Goal: Check status

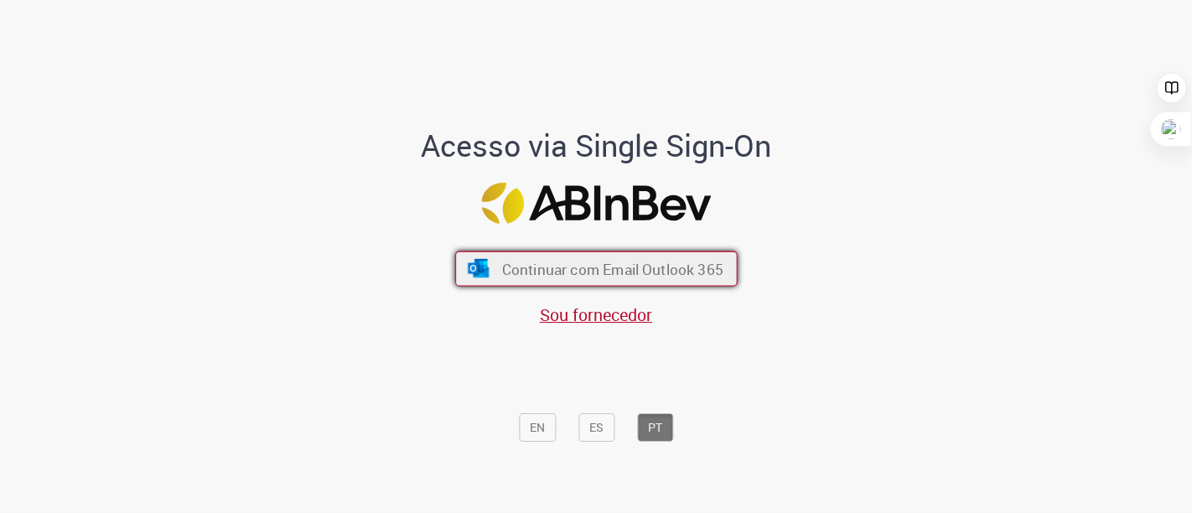
click at [573, 277] on span "Continuar com Email Outlook 365" at bounding box center [611, 268] width 221 height 19
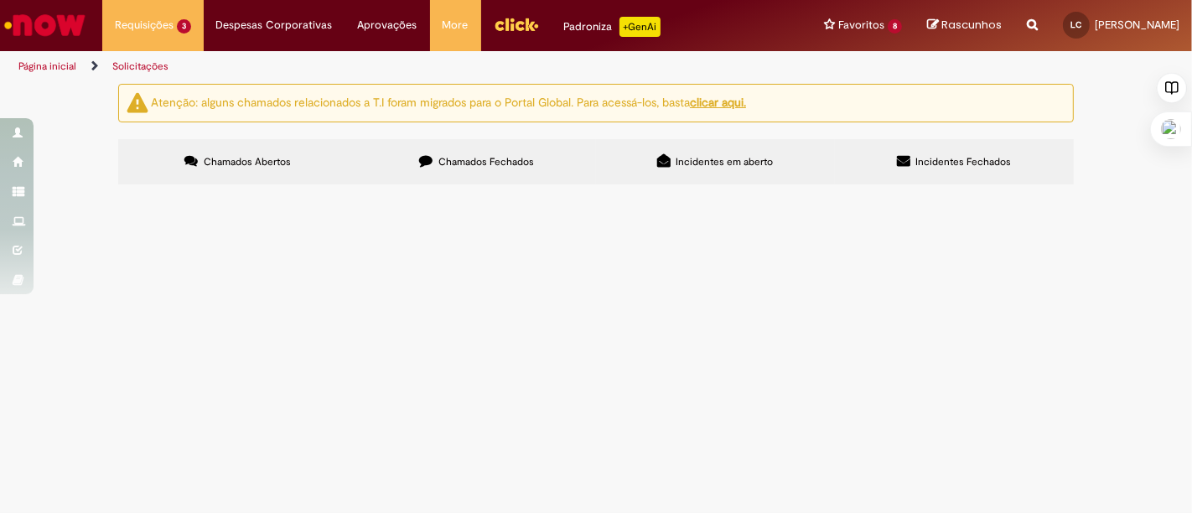
click at [0, 0] on span "EC referente Quebras em rota com OK em anexo." at bounding box center [0, 0] width 0 height 0
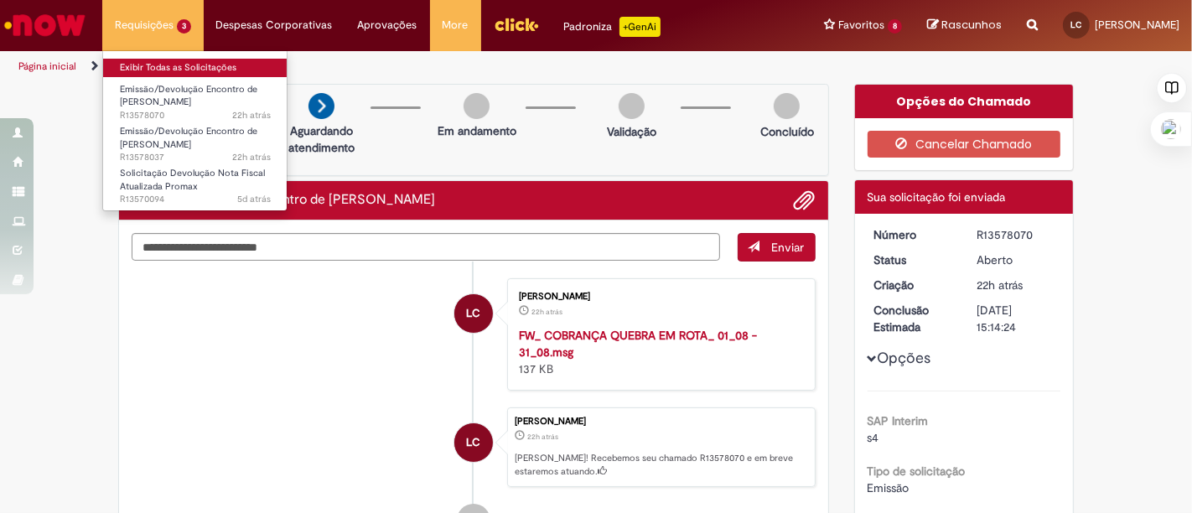
click at [186, 74] on link "Exibir Todas as Solicitações" at bounding box center [195, 68] width 184 height 18
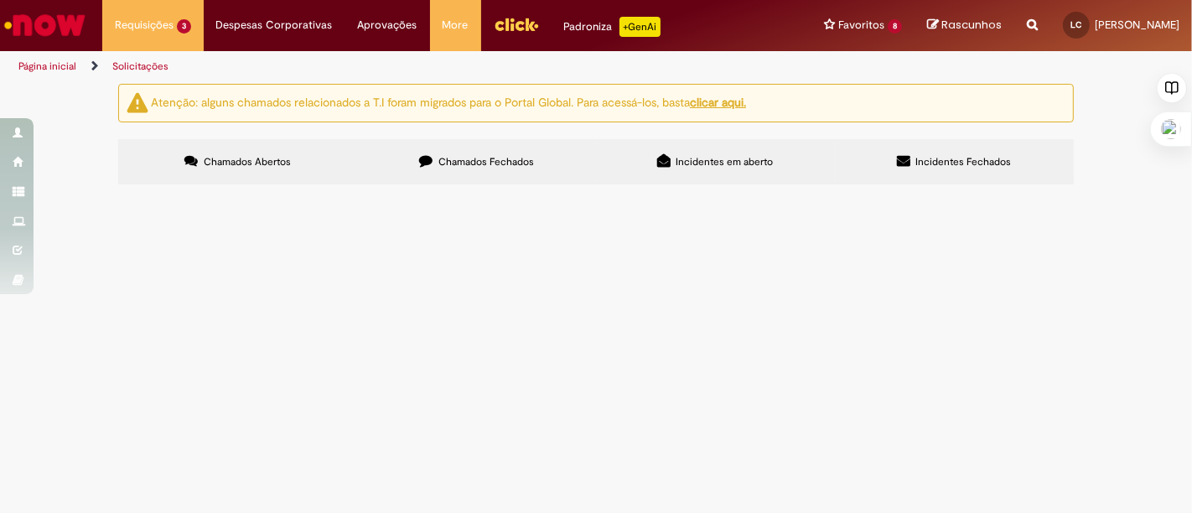
click at [86, 189] on div "Atenção: alguns chamados relacionados a T.I foram migrados para o Portal Global…" at bounding box center [596, 137] width 1192 height 106
